Goal: Task Accomplishment & Management: Manage account settings

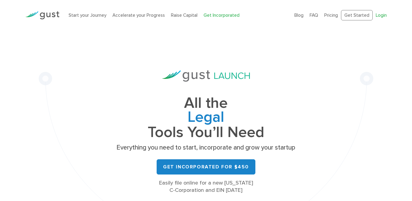
click at [382, 15] on link "Login" at bounding box center [381, 14] width 11 height 5
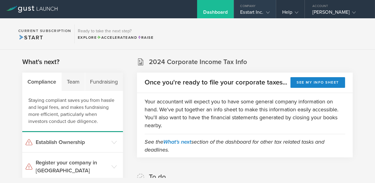
click at [266, 11] on icon at bounding box center [268, 13] width 4 height 4
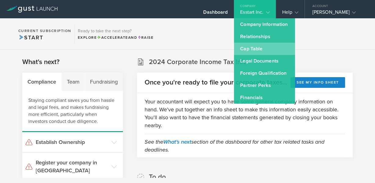
click at [243, 49] on link "Cap Table" at bounding box center [264, 49] width 61 height 12
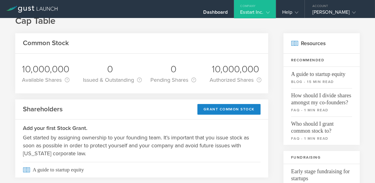
scroll to position [12, 0]
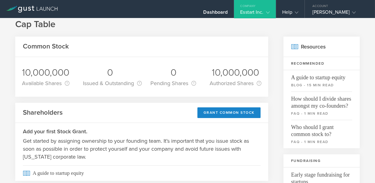
click at [33, 73] on div "10,000,000" at bounding box center [46, 72] width 48 height 13
click at [228, 75] on div "10,000,000" at bounding box center [235, 72] width 52 height 13
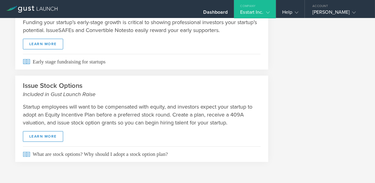
scroll to position [0, 0]
